Goal: Task Accomplishment & Management: Use online tool/utility

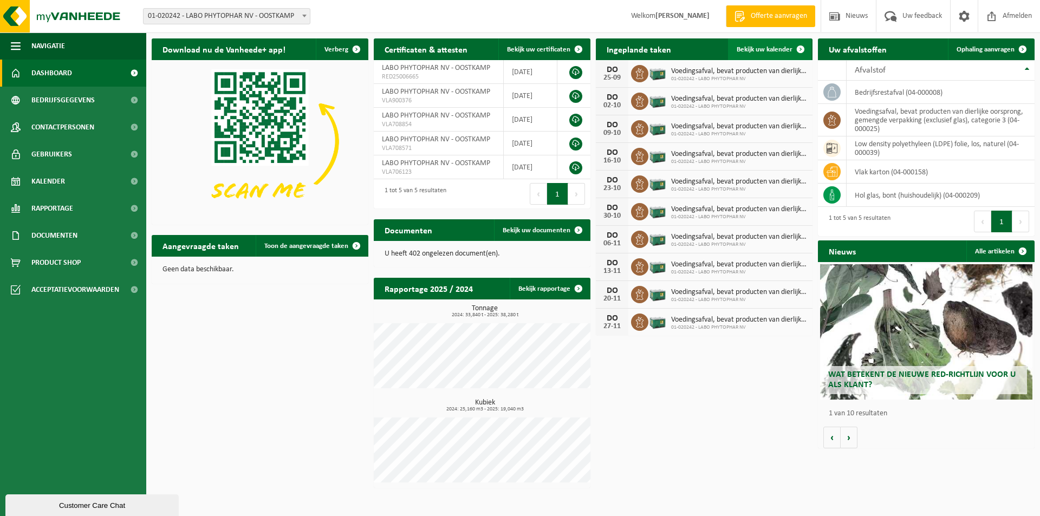
click at [767, 50] on span "Bekijk uw kalender" at bounding box center [765, 49] width 56 height 7
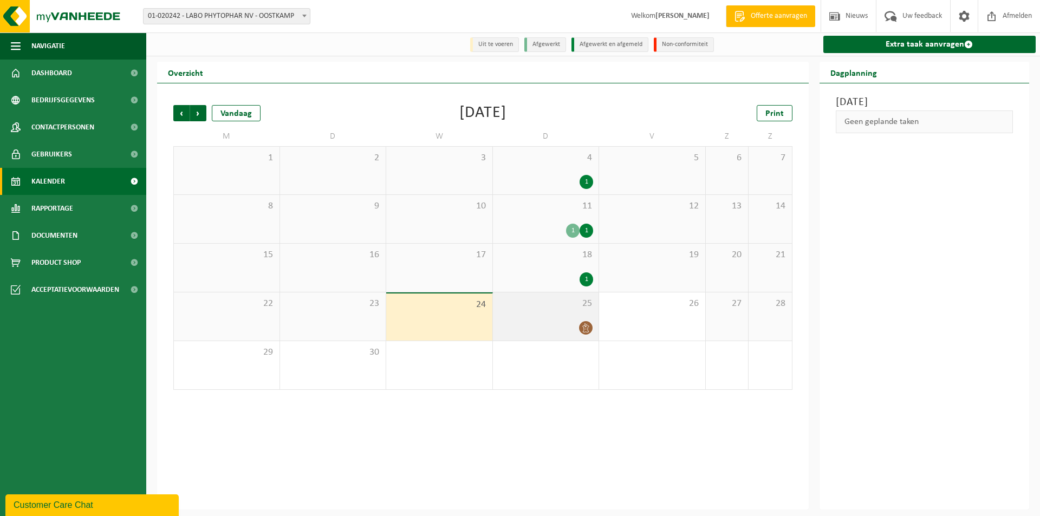
click at [552, 317] on div "25" at bounding box center [546, 317] width 106 height 48
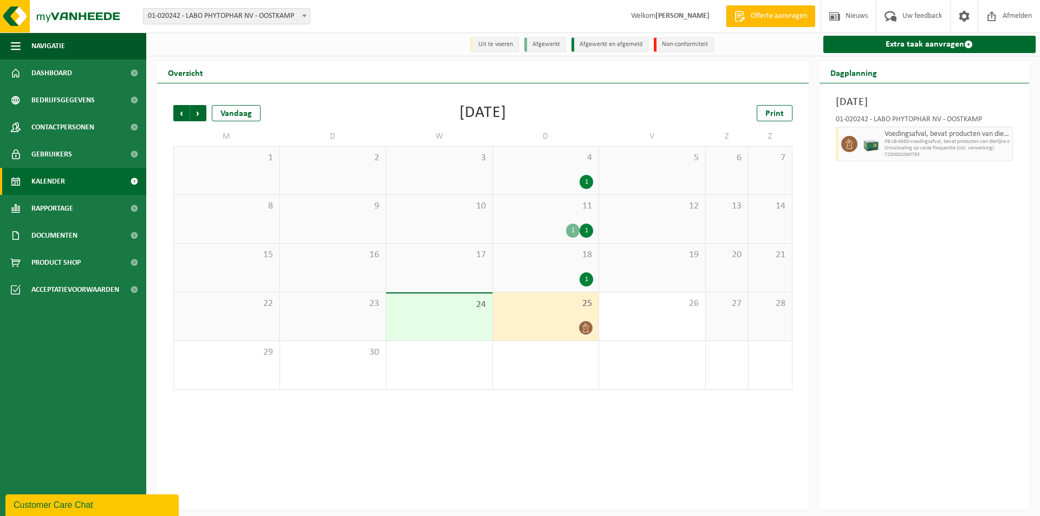
drag, startPoint x: 909, startPoint y: 138, endPoint x: 892, endPoint y: 142, distance: 17.9
click at [909, 138] on span "Voedingsafval, bevat producten van dierlijke oorsprong, gemengde verpakking (ex…" at bounding box center [948, 134] width 126 height 9
click at [898, 49] on link "Extra taak aanvragen" at bounding box center [929, 44] width 213 height 17
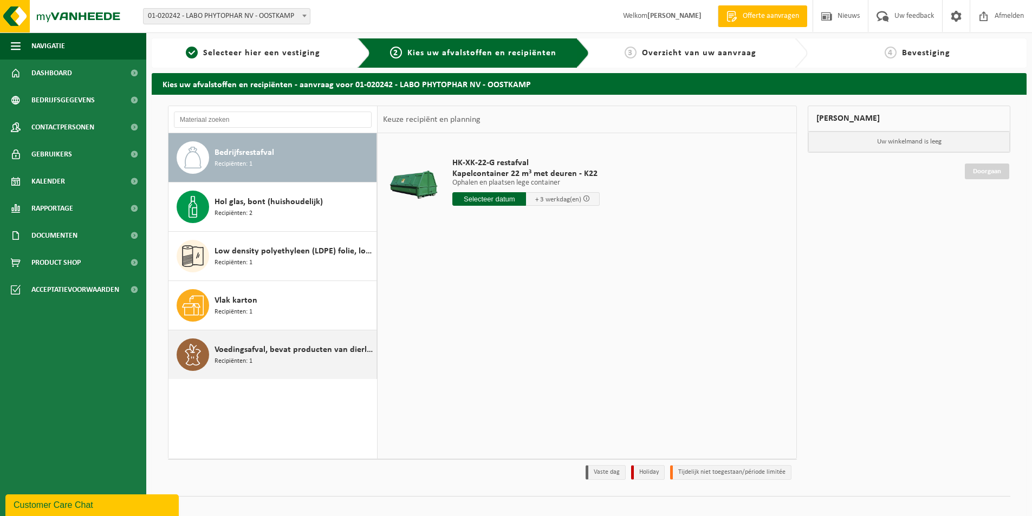
click at [311, 367] on div "Voedingsafval, bevat producten van dierlijke oorsprong, gemengde verpakking (ex…" at bounding box center [294, 355] width 159 height 33
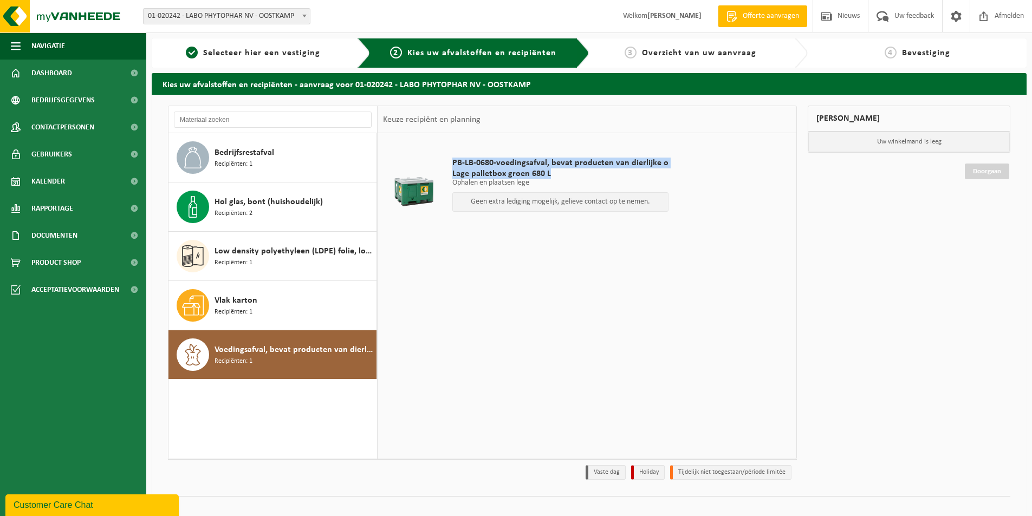
drag, startPoint x: 554, startPoint y: 172, endPoint x: 452, endPoint y: 163, distance: 101.8
click at [452, 163] on div "PB-LB-0680-voedingsafval, bevat producten van dierlijke o Lage palletbox groen …" at bounding box center [560, 187] width 227 height 81
click at [442, 163] on td at bounding box center [413, 188] width 61 height 98
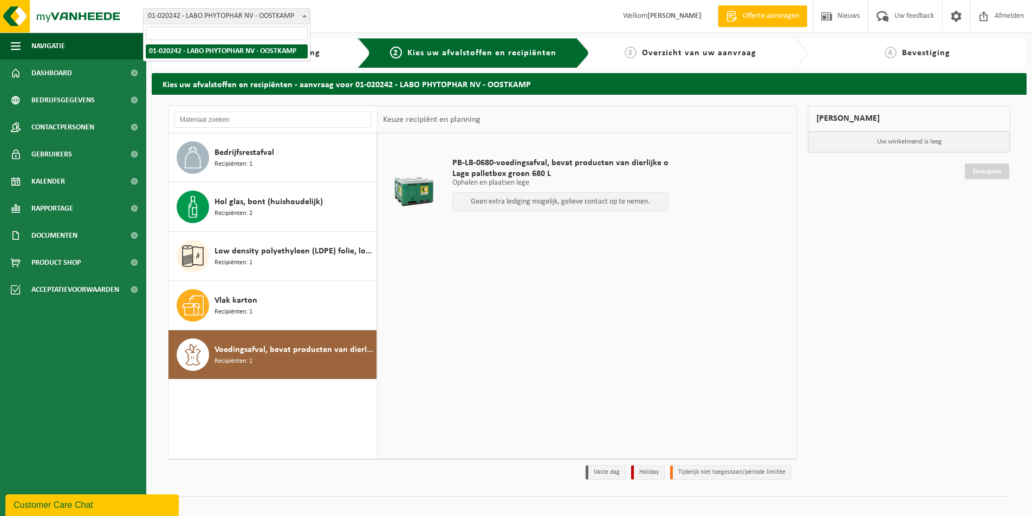
click at [158, 17] on span "01-020242 - LABO PHYTOPHAR NV - OOSTKAMP" at bounding box center [227, 16] width 166 height 15
click at [373, 11] on div "Vestiging: 01-020242 - LABO PHYTOPHAR NV - OOSTKAMP 01-020242 - LABO PHYTOPHAR …" at bounding box center [516, 16] width 1032 height 33
